Goal: Task Accomplishment & Management: Use online tool/utility

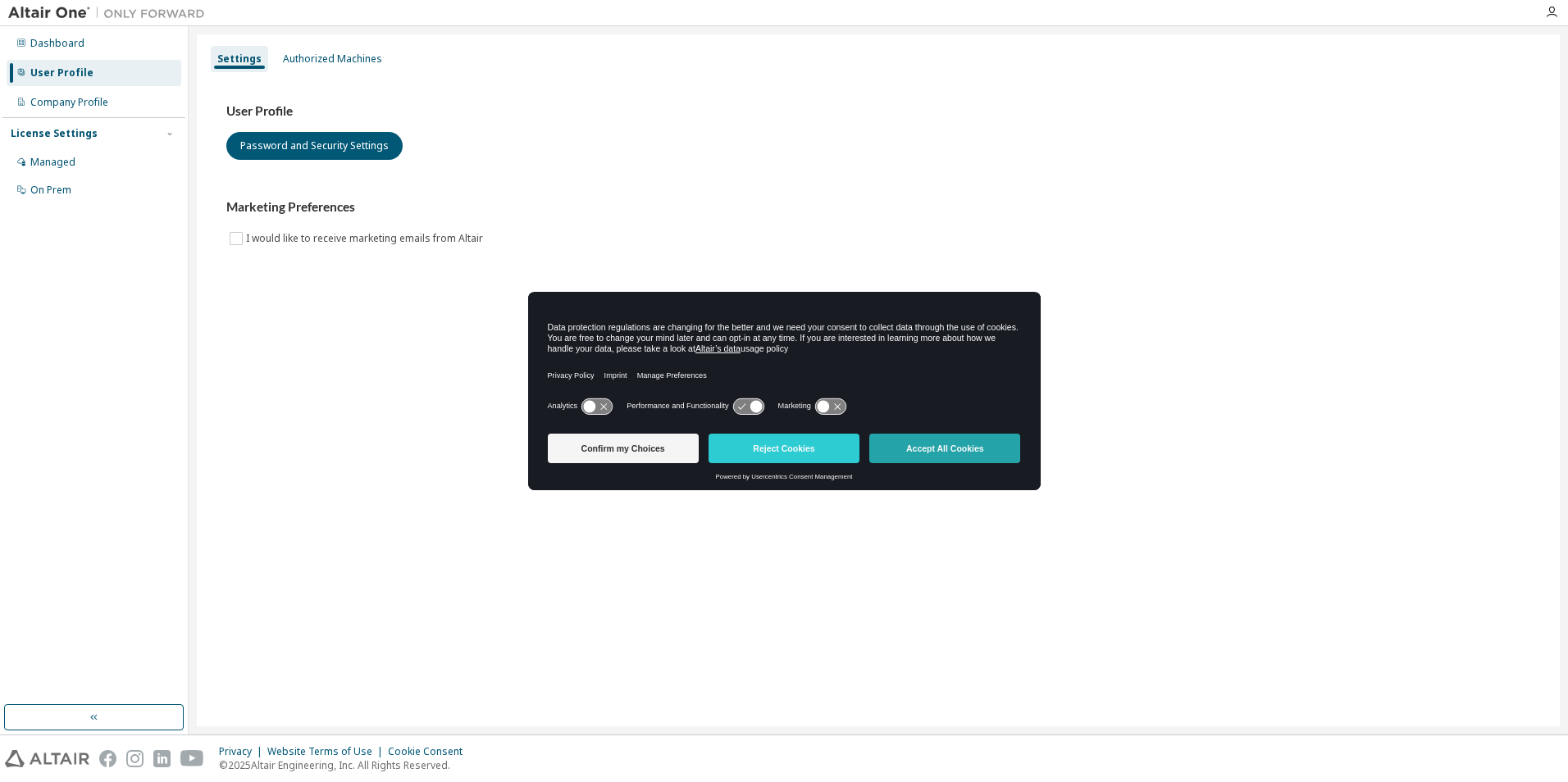
click at [940, 454] on body "Dashboard User Profile Company Profile License Settings Managed On Prem Setting…" at bounding box center [784, 391] width 1568 height 782
click at [940, 454] on button "Accept All Cookies" at bounding box center [944, 448] width 151 height 29
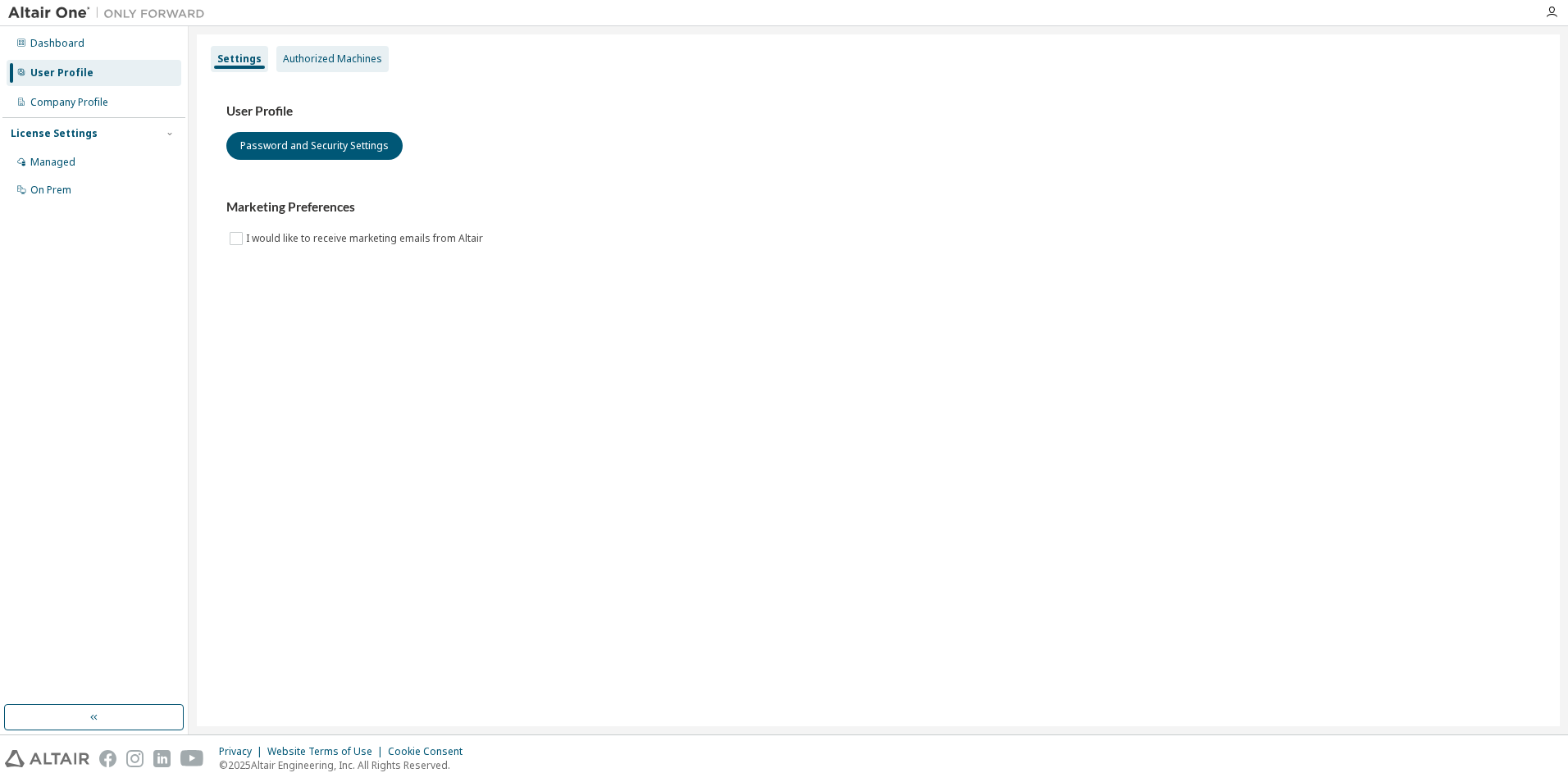
click at [360, 57] on div "Authorized Machines" at bounding box center [332, 59] width 99 height 13
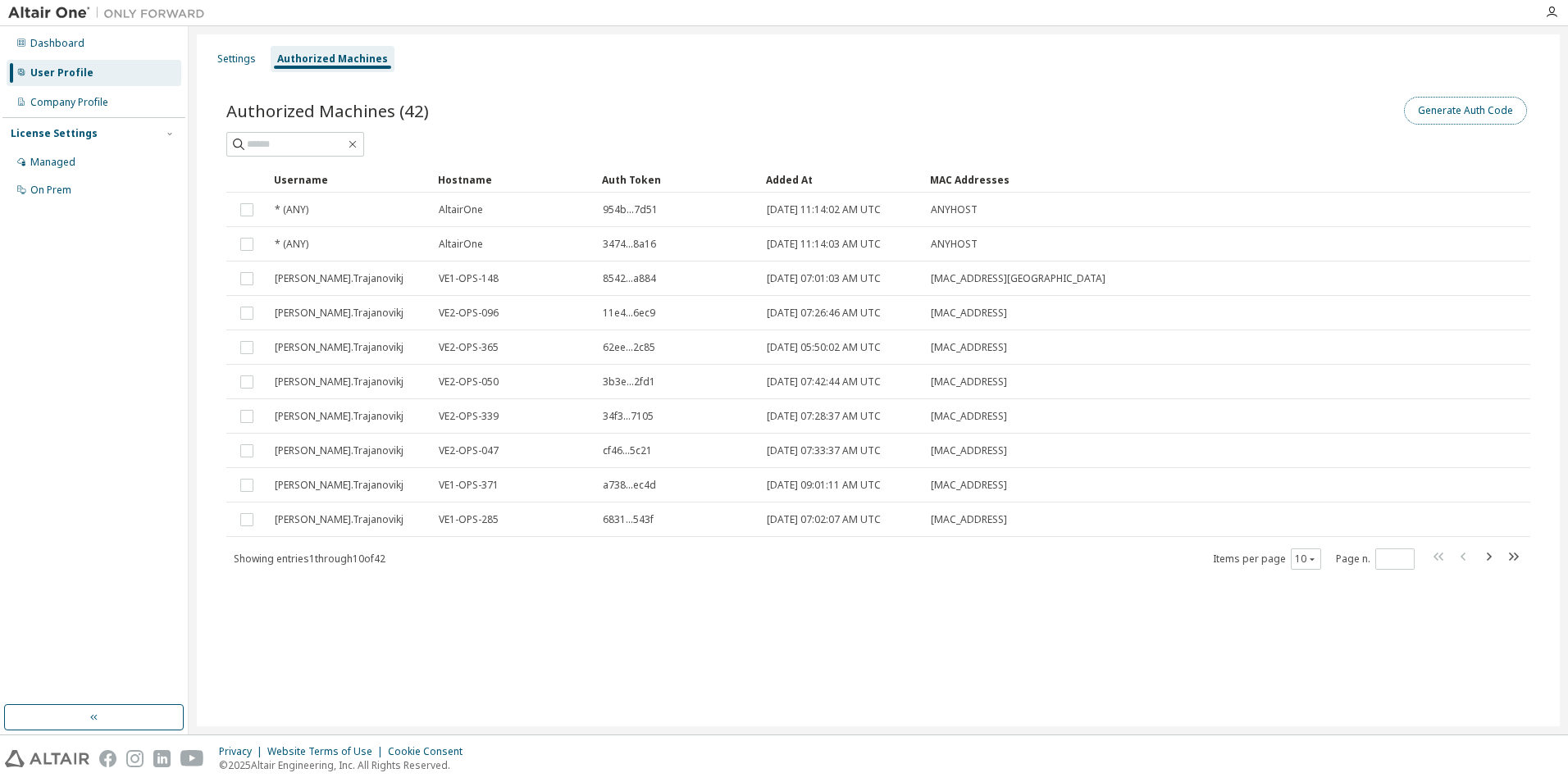
click at [1476, 118] on button "Generate Auth Code" at bounding box center [1466, 110] width 123 height 27
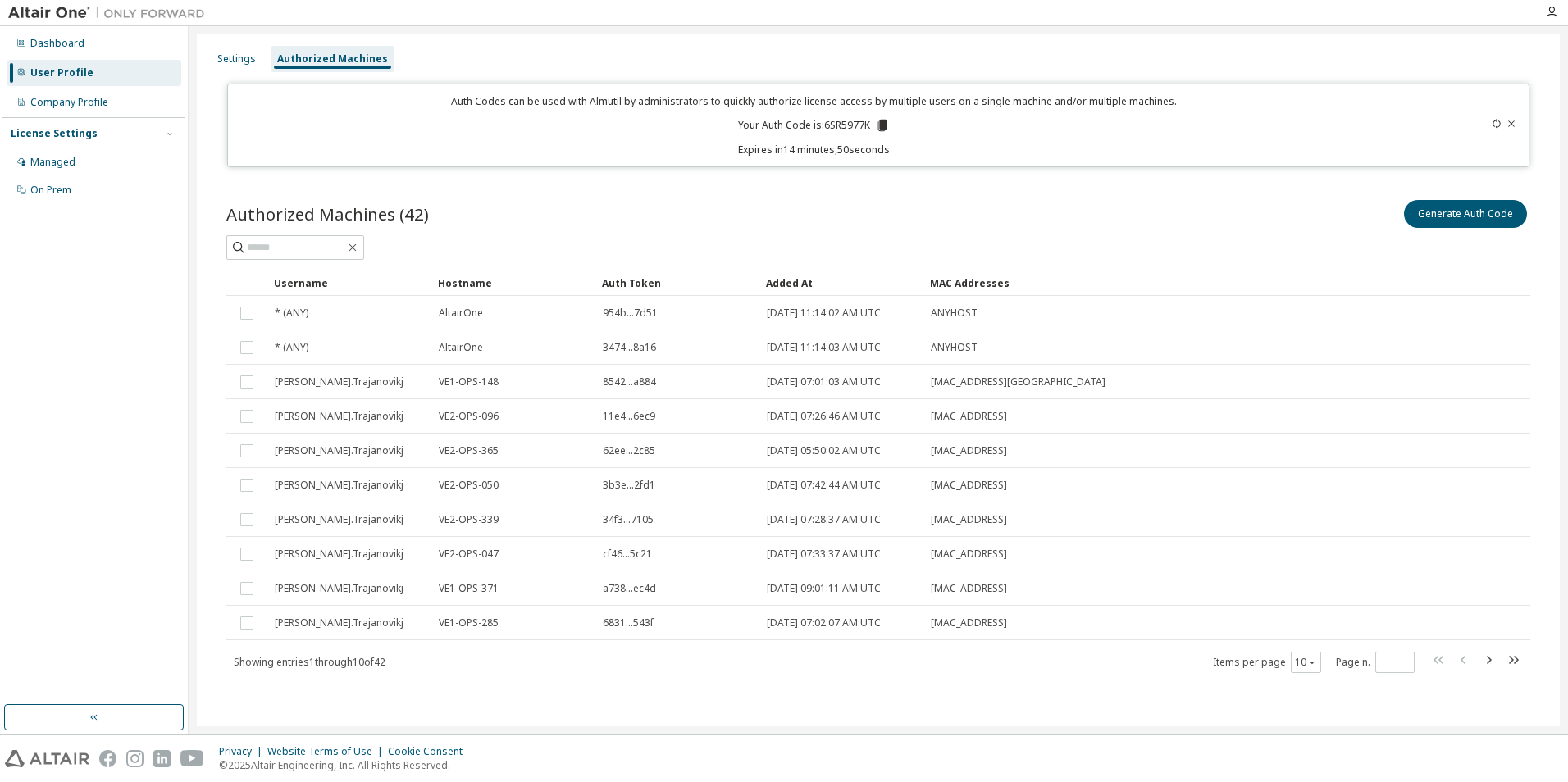
click at [850, 129] on p "Your Auth Code is: 6SR5977K" at bounding box center [814, 126] width 152 height 15
copy p "6SR5977K"
